Goal: Use online tool/utility: Utilize a website feature to perform a specific function

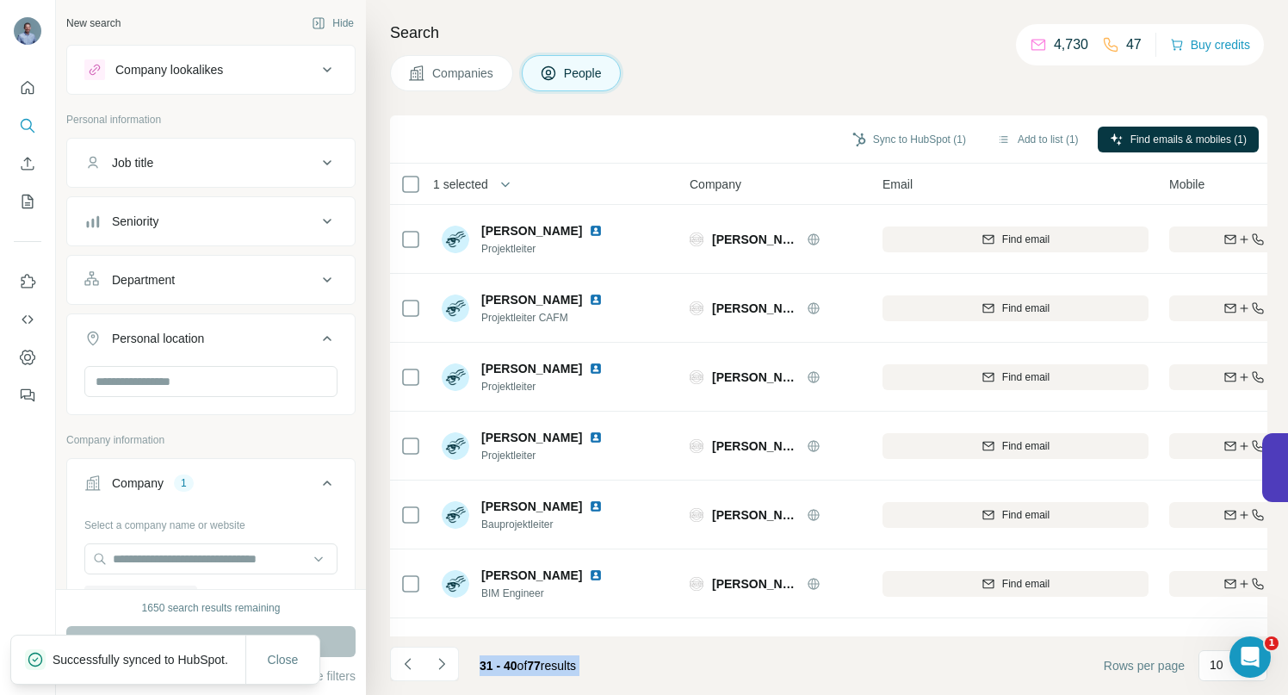
scroll to position [1851, 0]
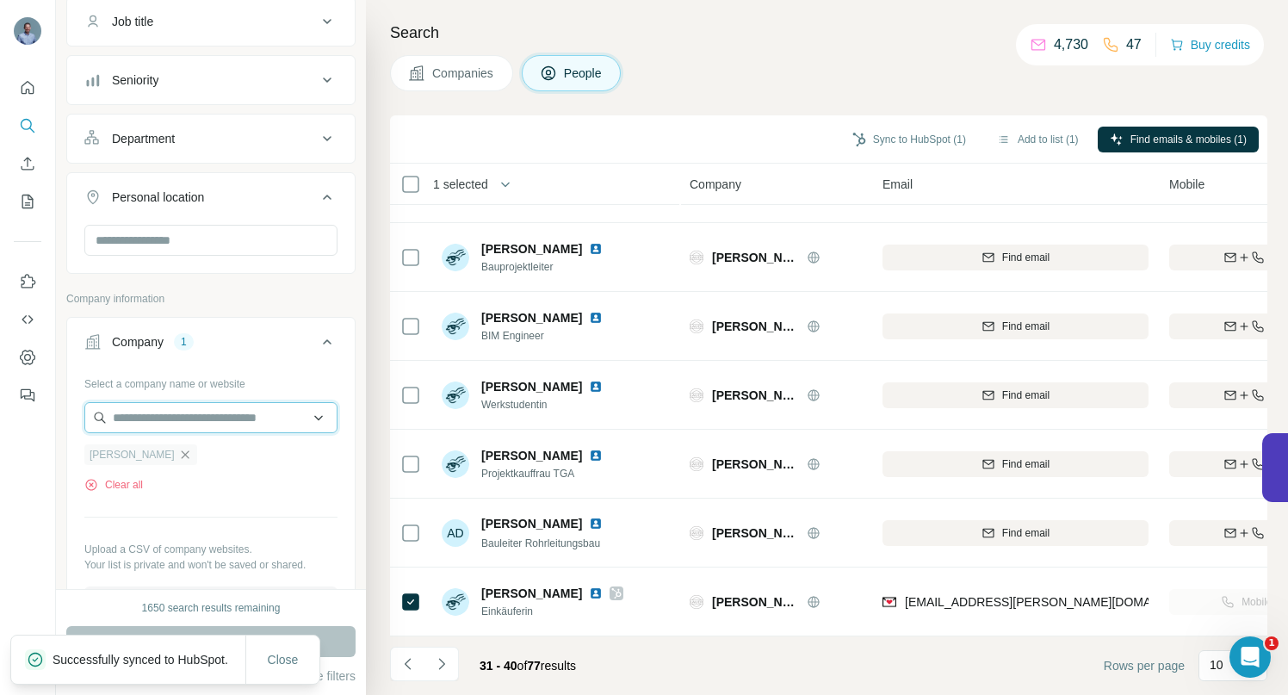
click at [130, 419] on input "text" at bounding box center [210, 417] width 253 height 31
paste input "**********"
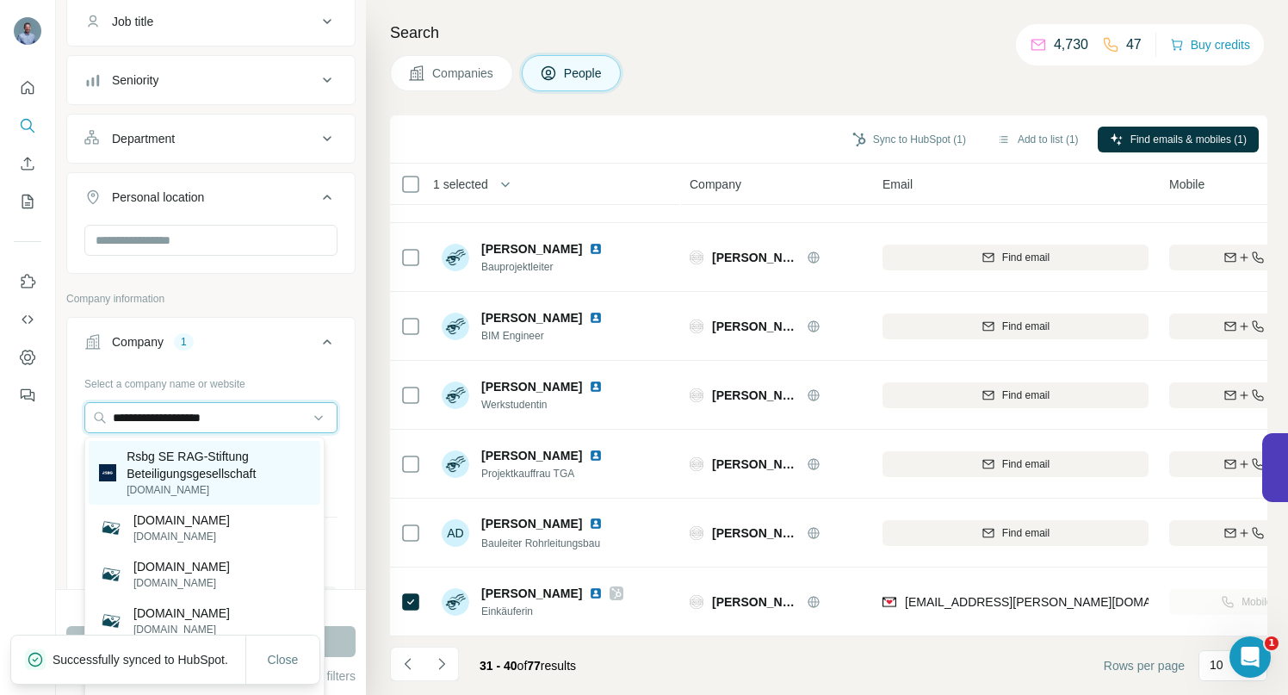
type input "**********"
click at [195, 463] on p "Rsbg SE RAG-Stiftung Beteiligungsgesellschaft" at bounding box center [218, 465] width 183 height 34
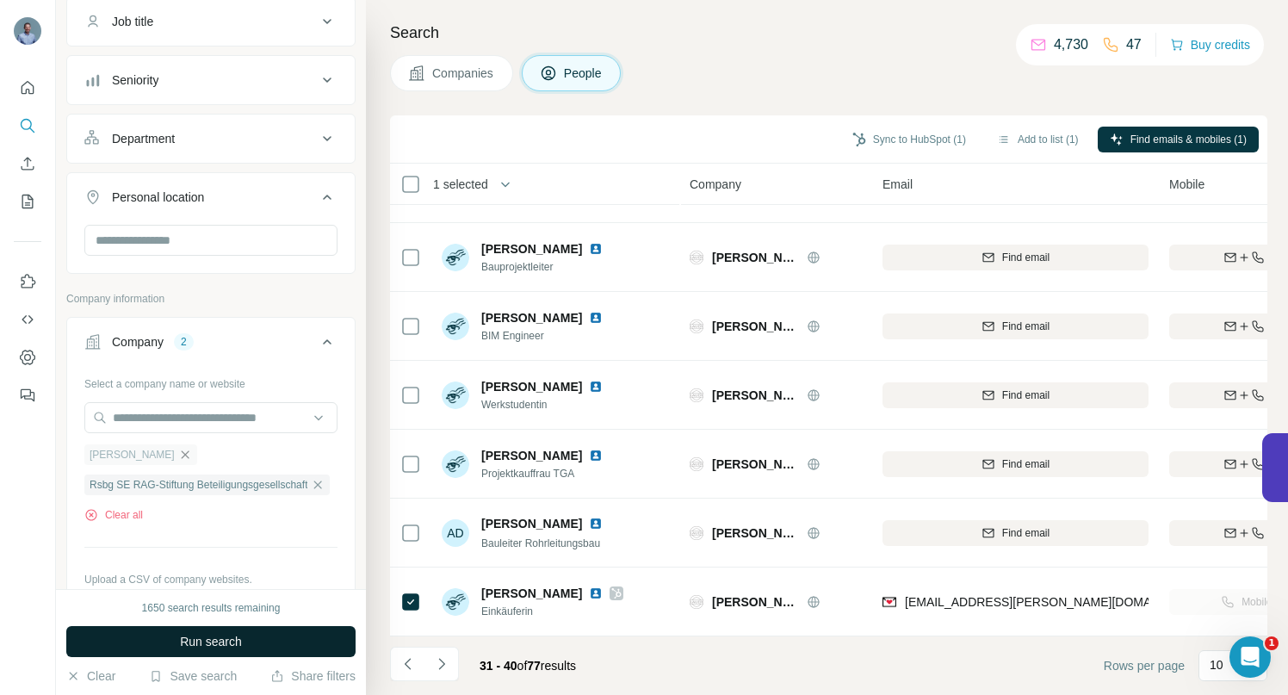
click at [196, 640] on span "Run search" at bounding box center [211, 641] width 62 height 17
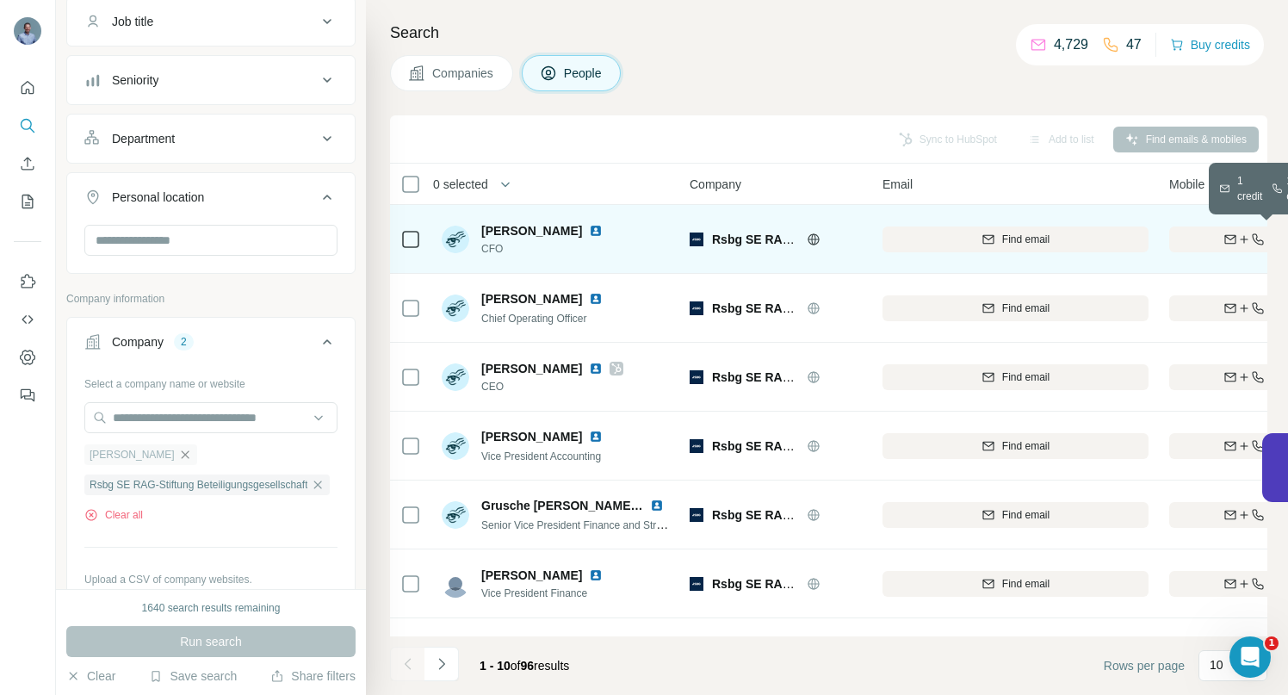
click at [1214, 232] on div "Find both" at bounding box center [1269, 239] width 201 height 15
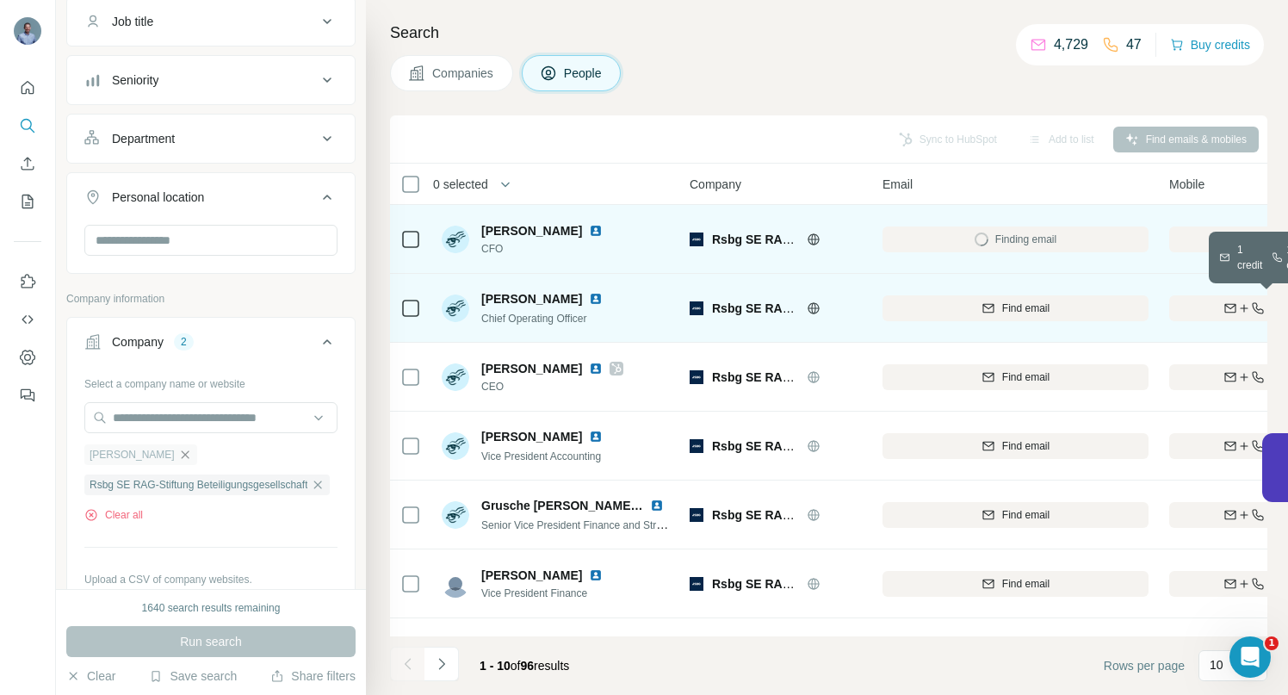
click at [1209, 307] on div "Find both" at bounding box center [1269, 307] width 201 height 15
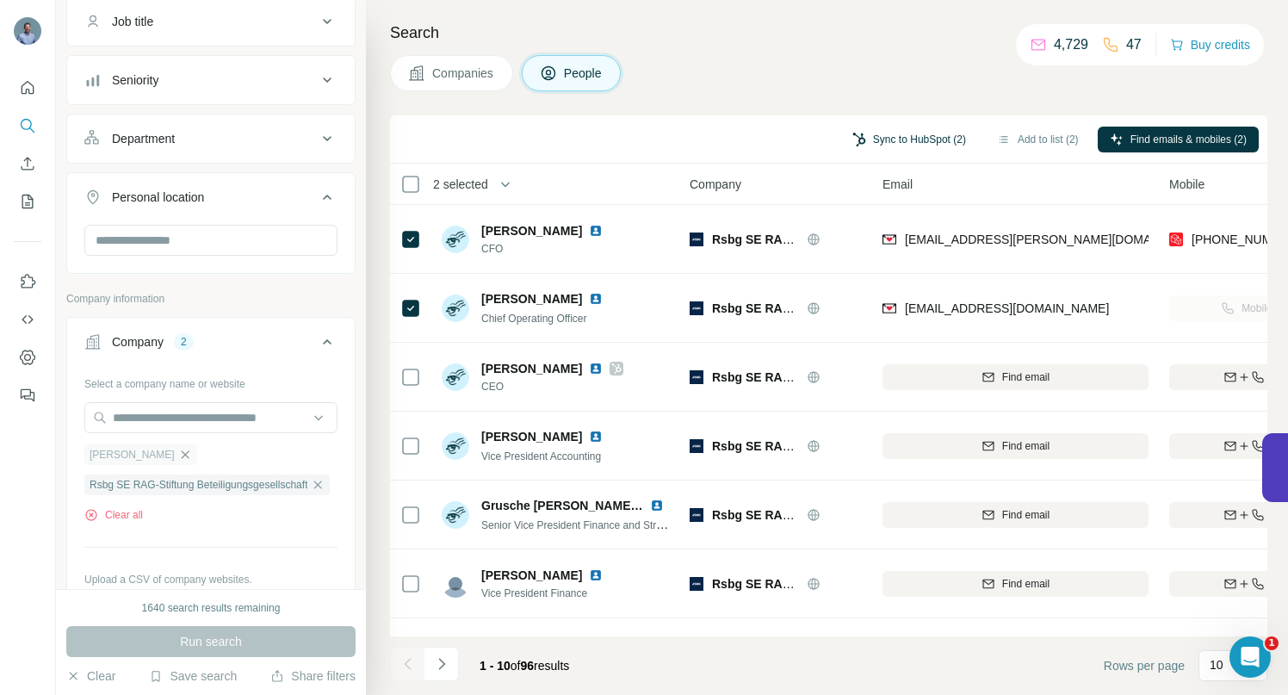
click at [905, 138] on button "Sync to HubSpot (2)" at bounding box center [909, 140] width 138 height 26
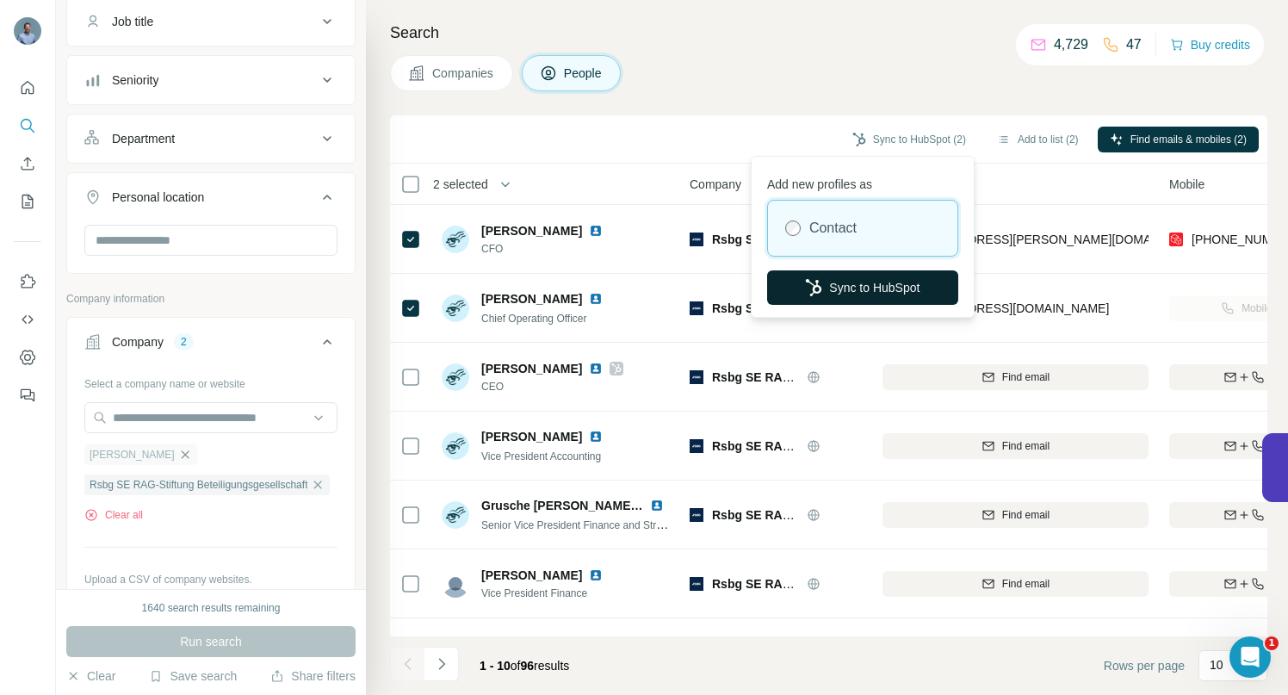
click at [891, 287] on button "Sync to HubSpot" at bounding box center [862, 287] width 191 height 34
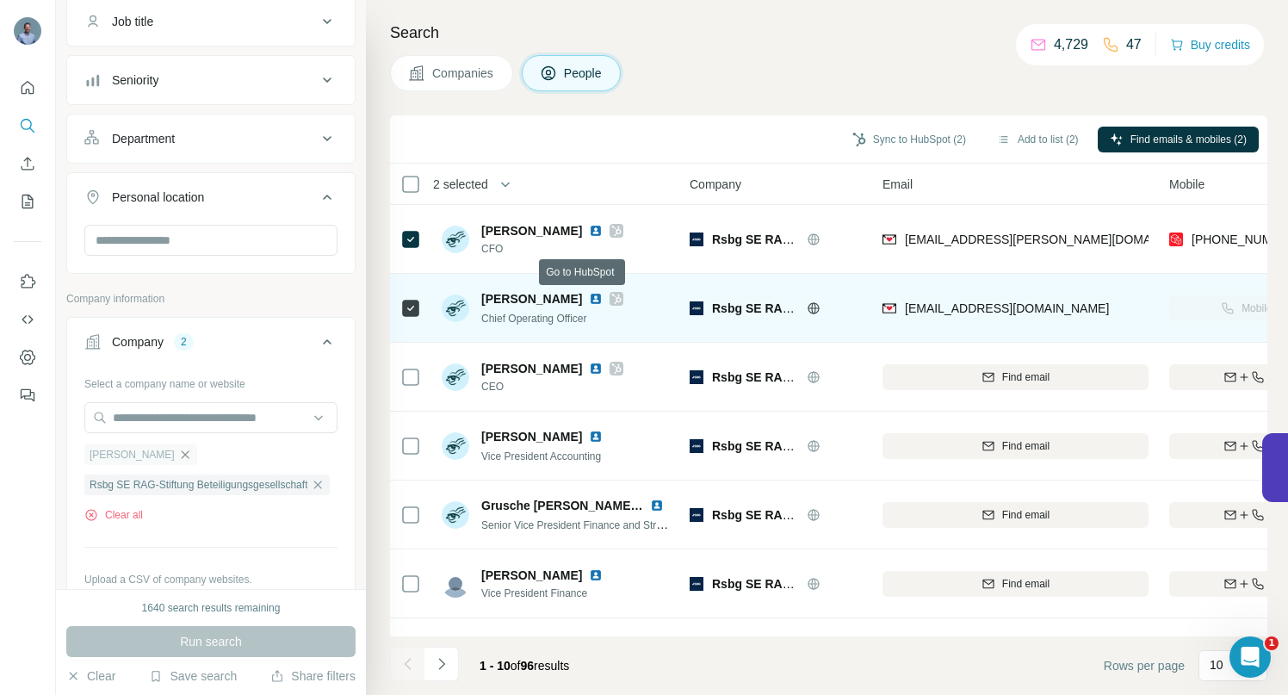
click at [612, 300] on icon at bounding box center [616, 299] width 9 height 10
